Goal: Task Accomplishment & Management: Manage account settings

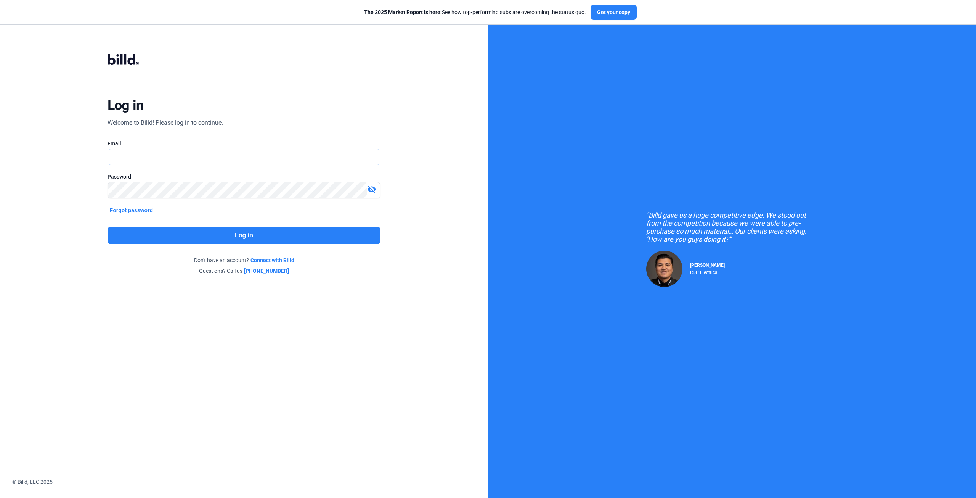
type input "[EMAIL_ADDRESS][DOMAIN_NAME]"
click at [252, 232] on button "Log in" at bounding box center [244, 236] width 273 height 18
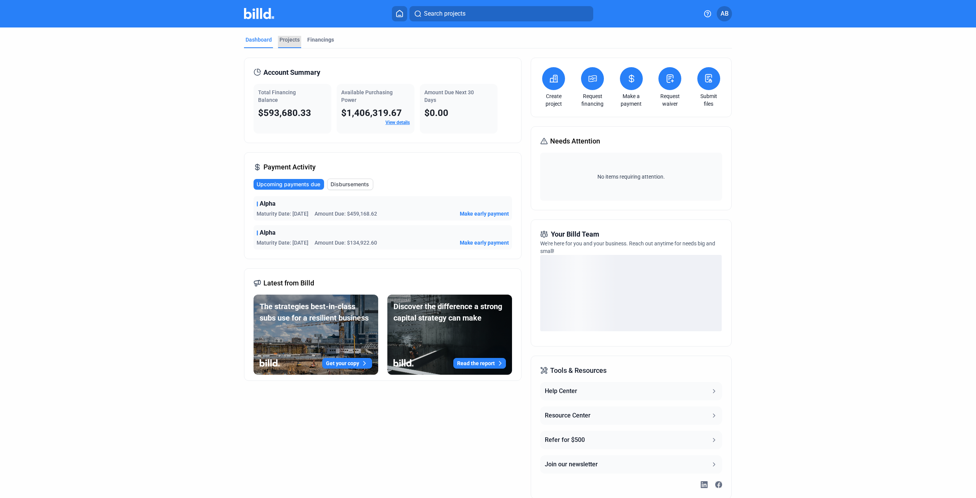
click at [292, 39] on div "Projects" at bounding box center [290, 40] width 20 height 8
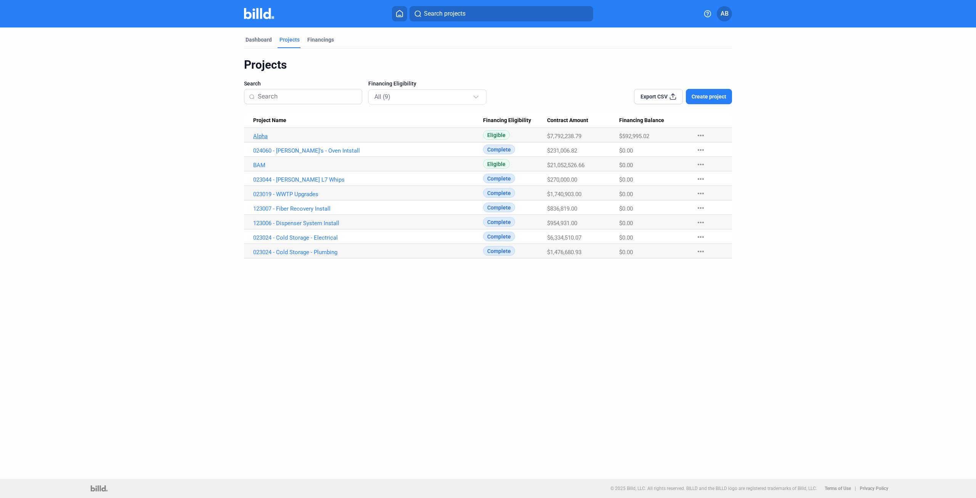
click at [265, 138] on link "Alpha" at bounding box center [368, 136] width 230 height 7
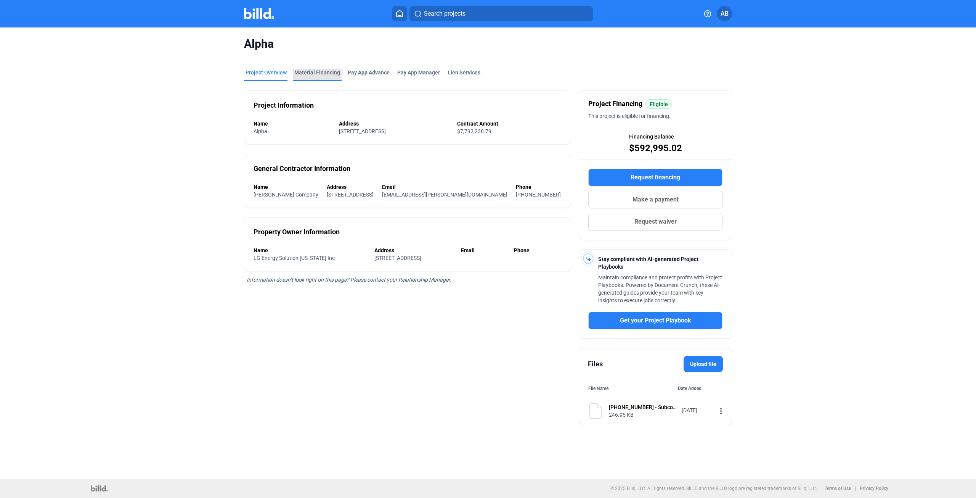
click at [319, 72] on div "Material Financing" at bounding box center [317, 73] width 46 height 8
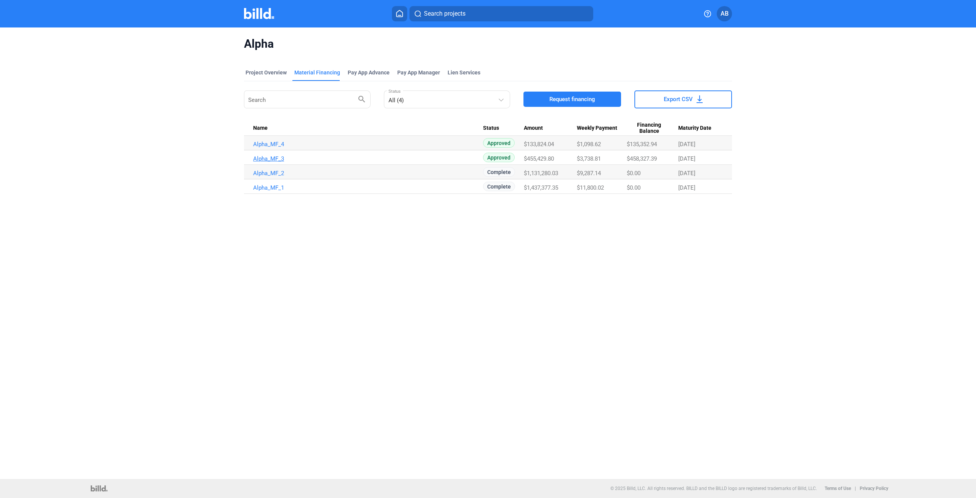
click at [269, 158] on link "Alpha_MF_3" at bounding box center [368, 158] width 230 height 7
